Goal: Entertainment & Leisure: Consume media (video, audio)

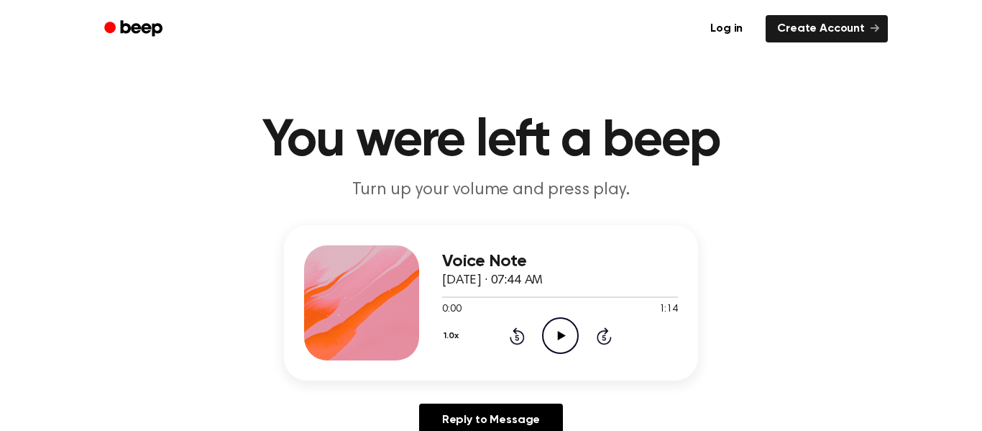
click at [548, 330] on icon "Play Audio" at bounding box center [560, 335] width 37 height 37
click at [549, 355] on div "Voice Note [DATE] · 09:35 AM 0:00 1:26 Your browser does not support the [objec…" at bounding box center [560, 302] width 236 height 115
click at [556, 342] on icon "Play Audio" at bounding box center [560, 335] width 37 height 37
click at [559, 333] on icon at bounding box center [561, 335] width 8 height 9
click at [560, 319] on icon "Play Audio" at bounding box center [560, 335] width 37 height 37
